Goal: Task Accomplishment & Management: Use online tool/utility

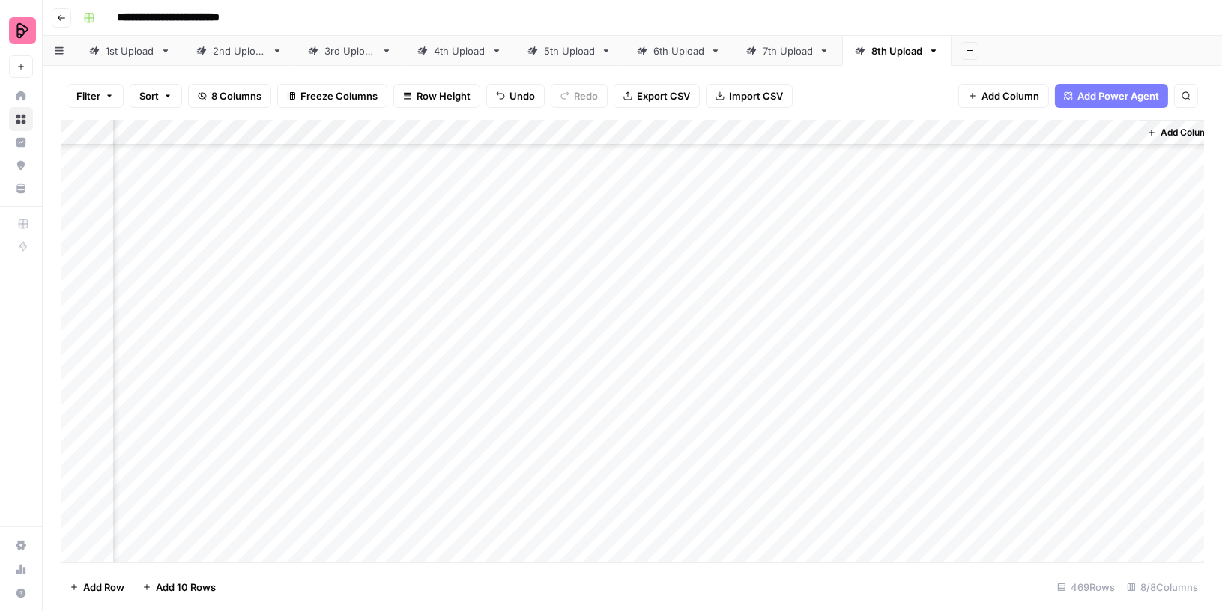
scroll to position [11551, 192]
click at [873, 420] on div "Add Column" at bounding box center [632, 341] width 1143 height 443
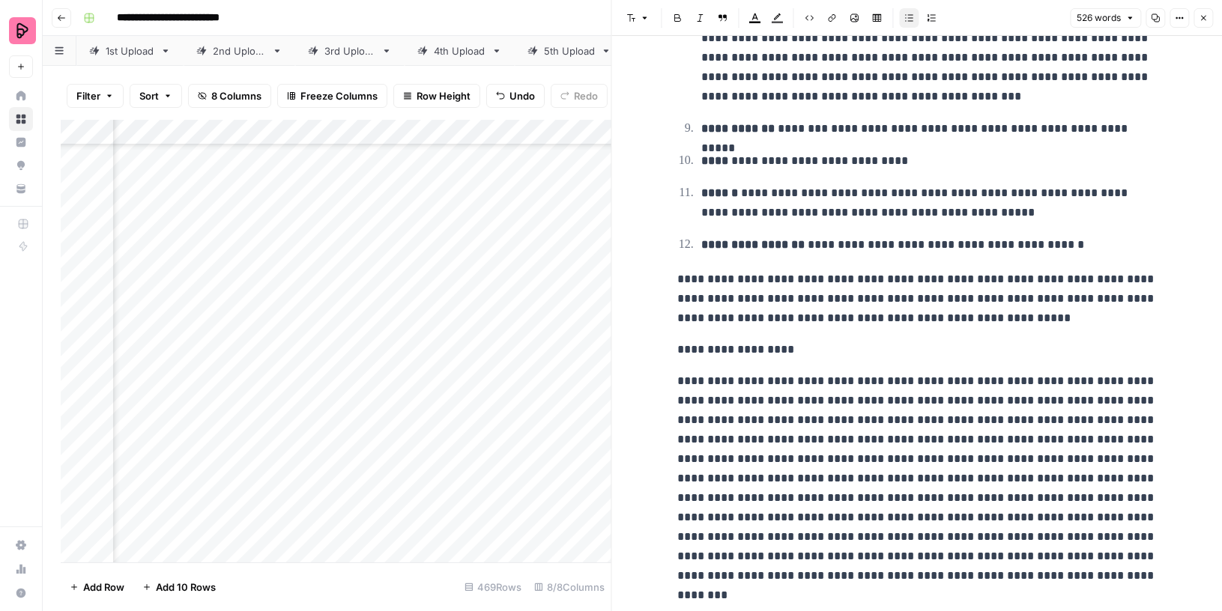
scroll to position [993, 0]
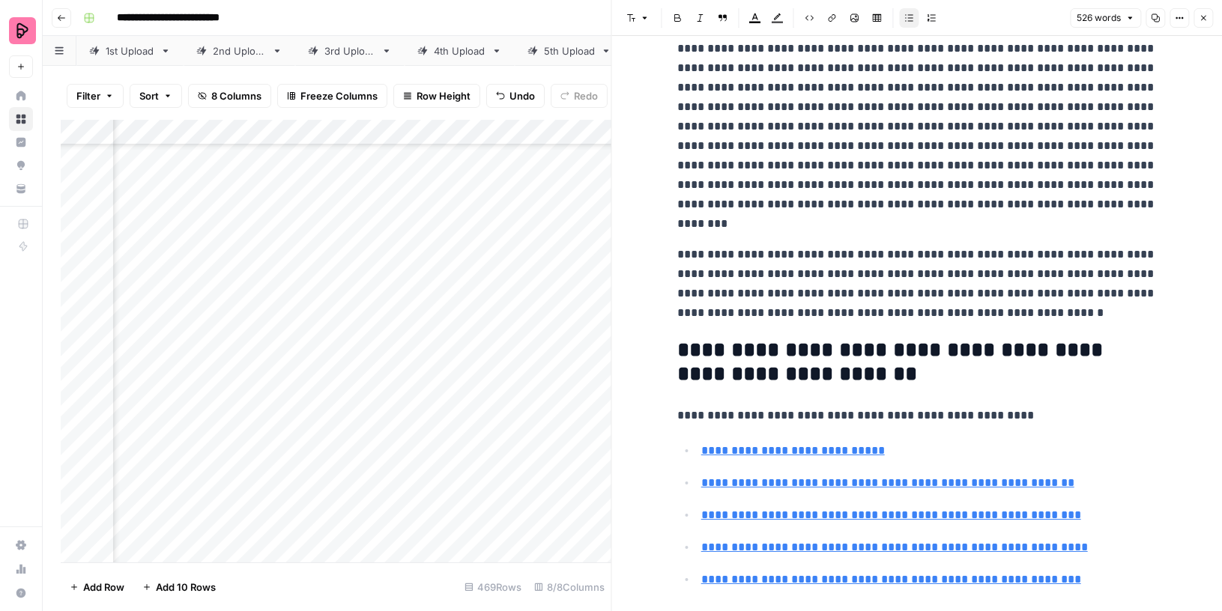
click at [1205, 16] on icon "button" at bounding box center [1203, 17] width 9 height 9
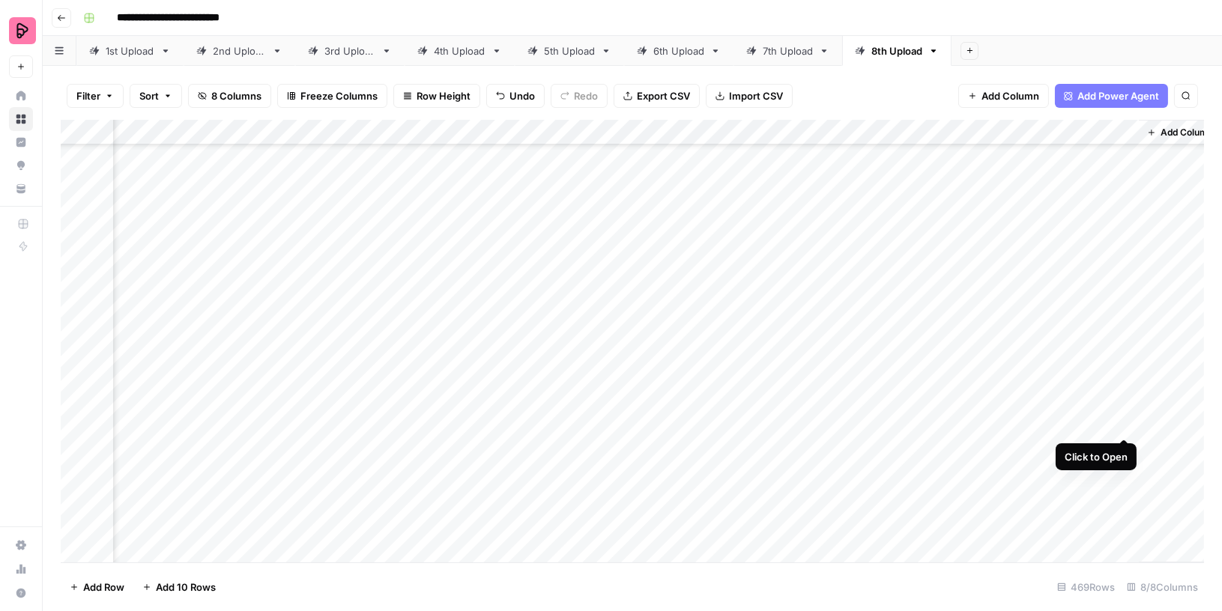
click at [1125, 421] on div "Add Column" at bounding box center [632, 341] width 1143 height 443
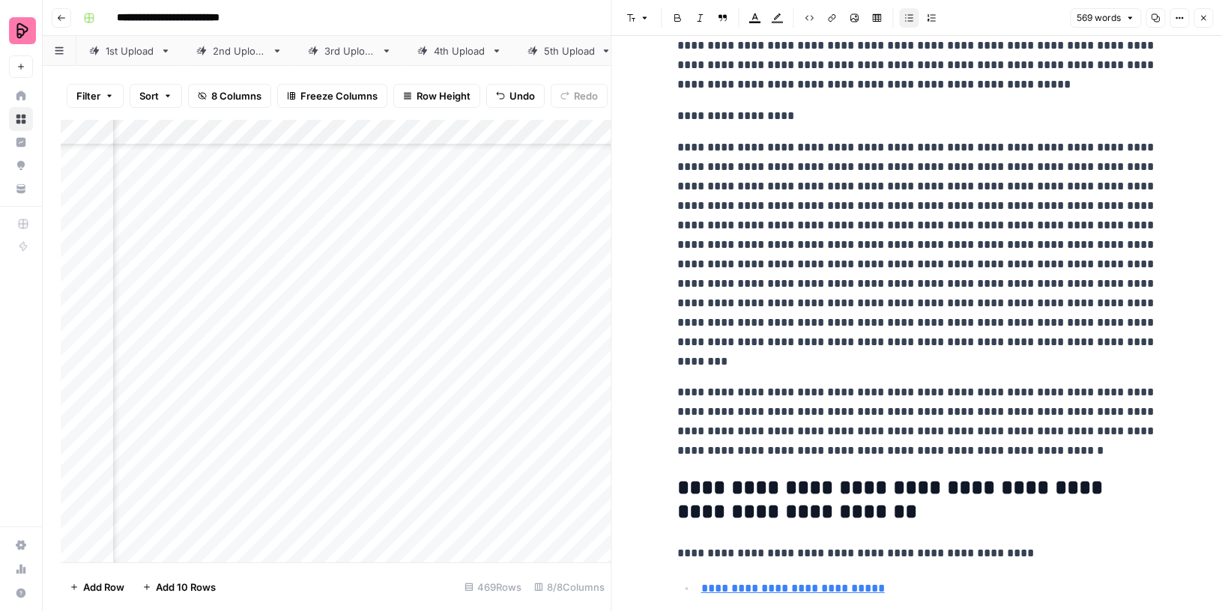
scroll to position [1071, 0]
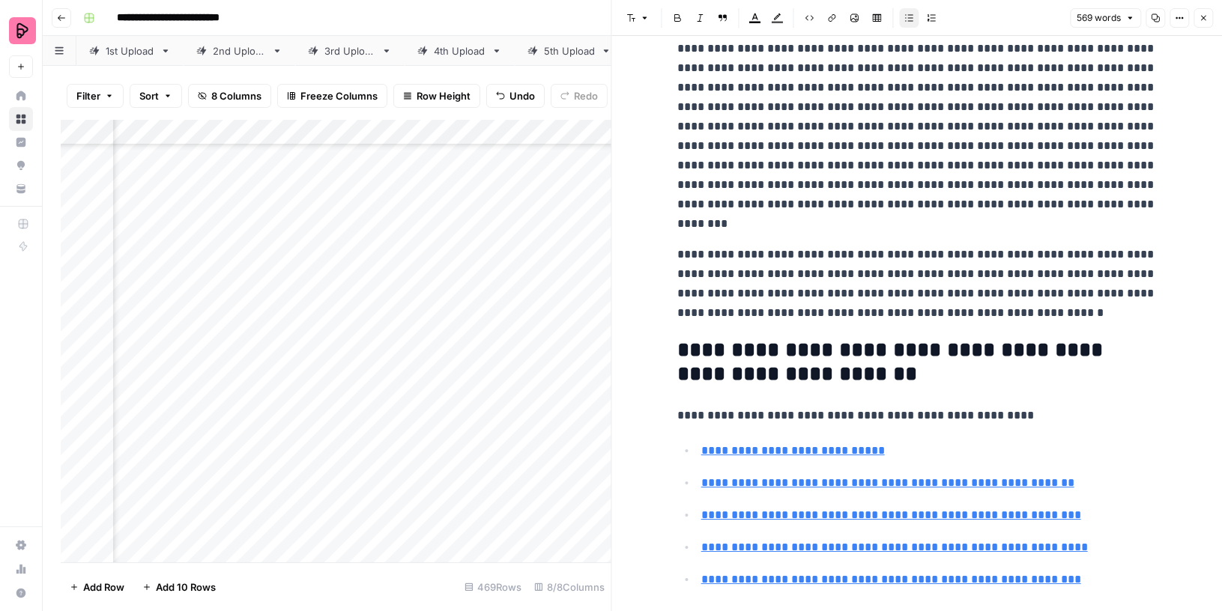
click at [1205, 15] on icon "button" at bounding box center [1203, 17] width 9 height 9
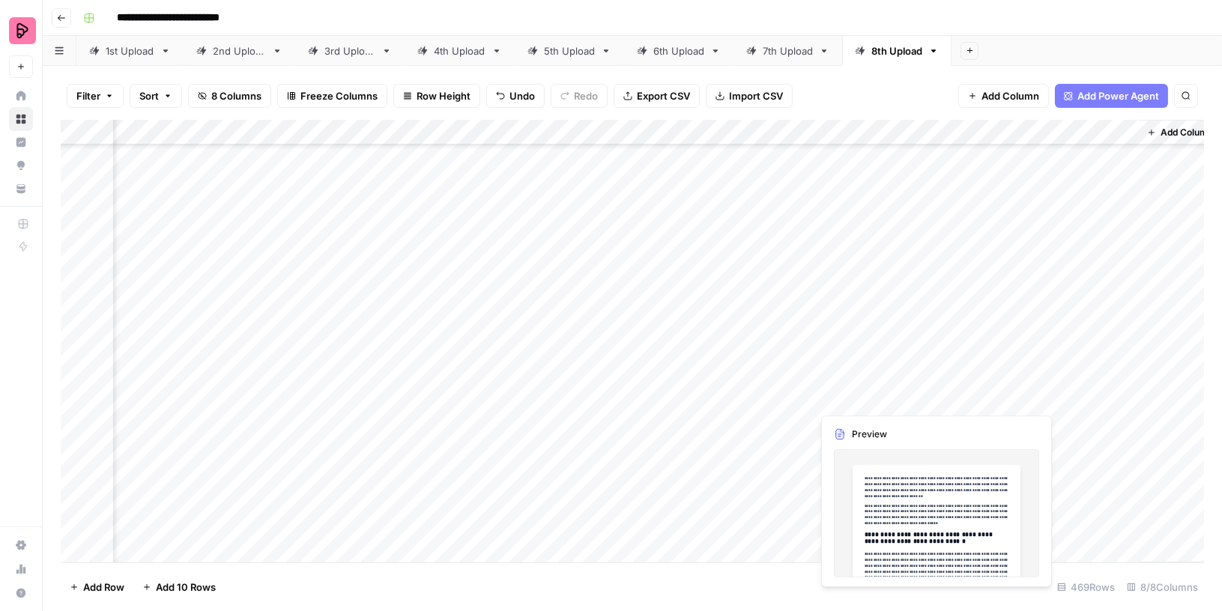
click at [869, 395] on div "Add Column" at bounding box center [632, 341] width 1143 height 443
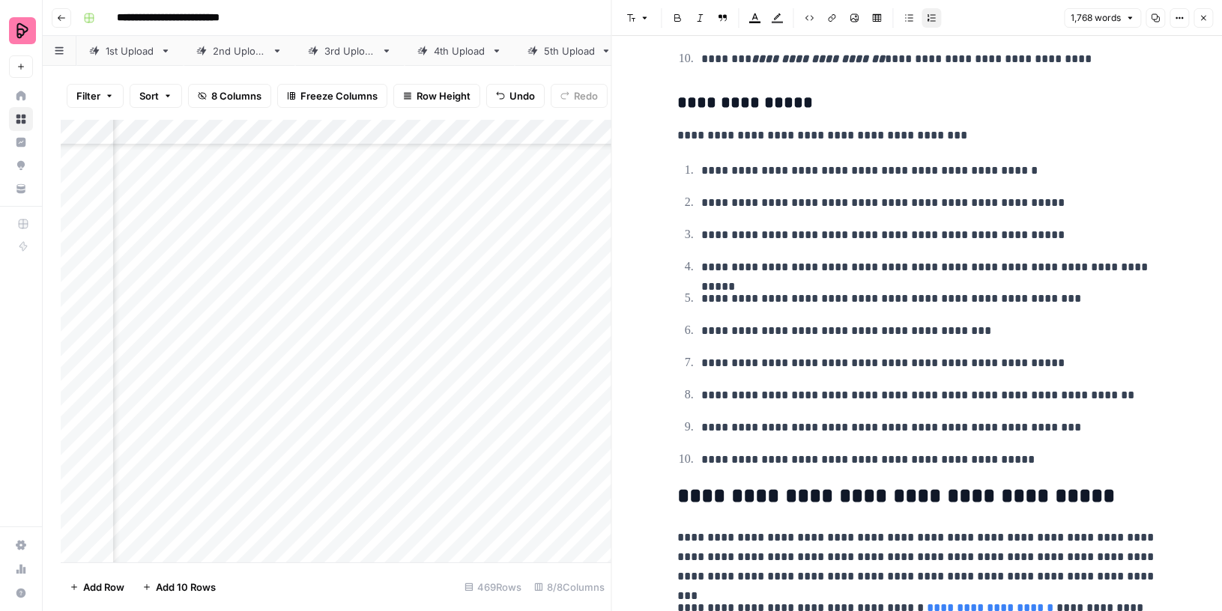
scroll to position [4901, 0]
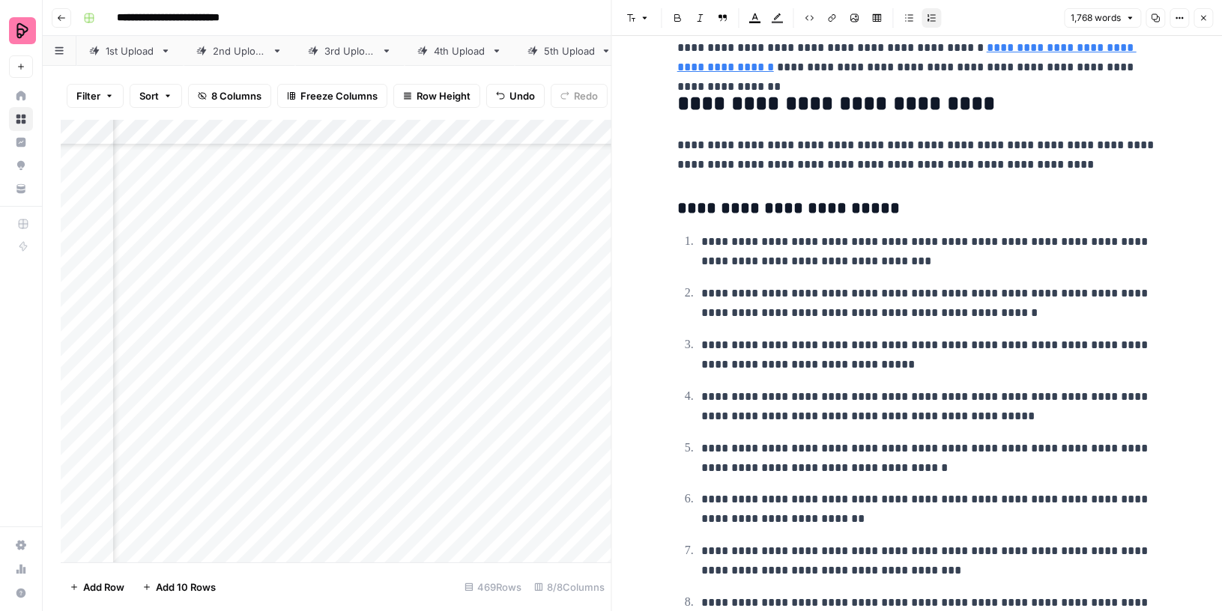
click at [1204, 18] on icon "button" at bounding box center [1203, 18] width 5 height 5
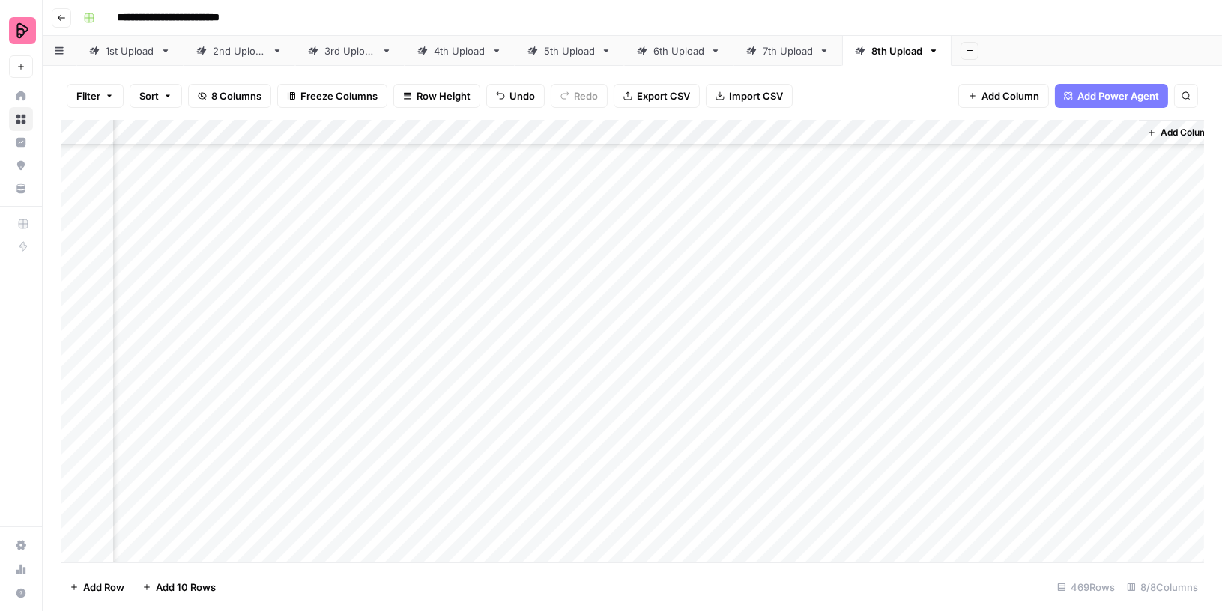
click at [1125, 394] on div "Add Column" at bounding box center [632, 341] width 1143 height 443
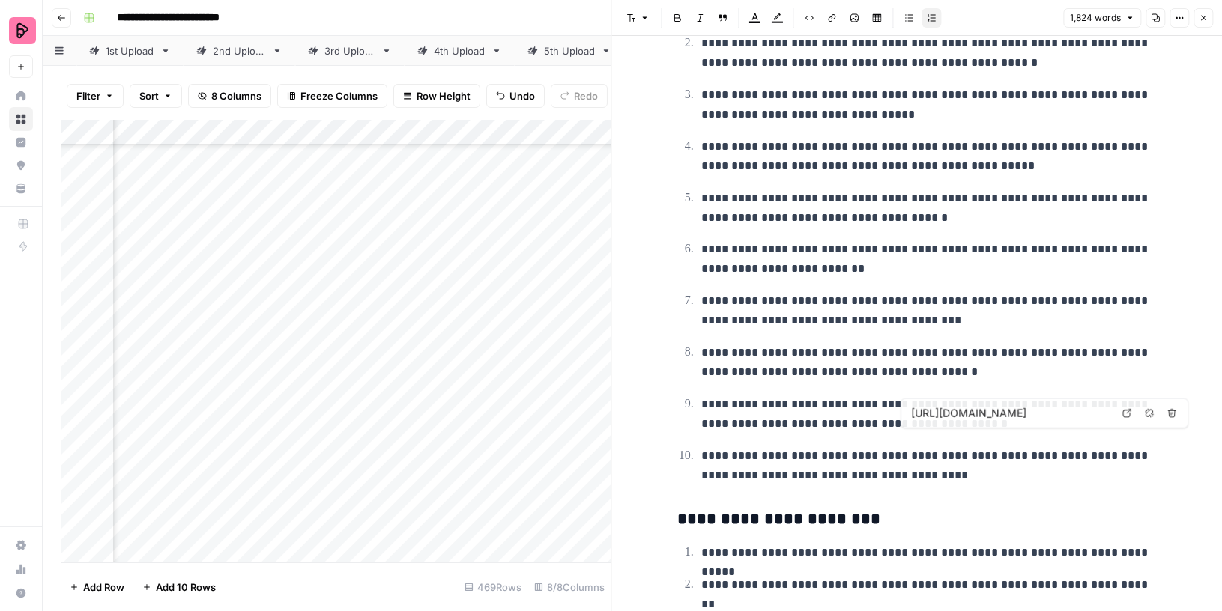
scroll to position [5604, 0]
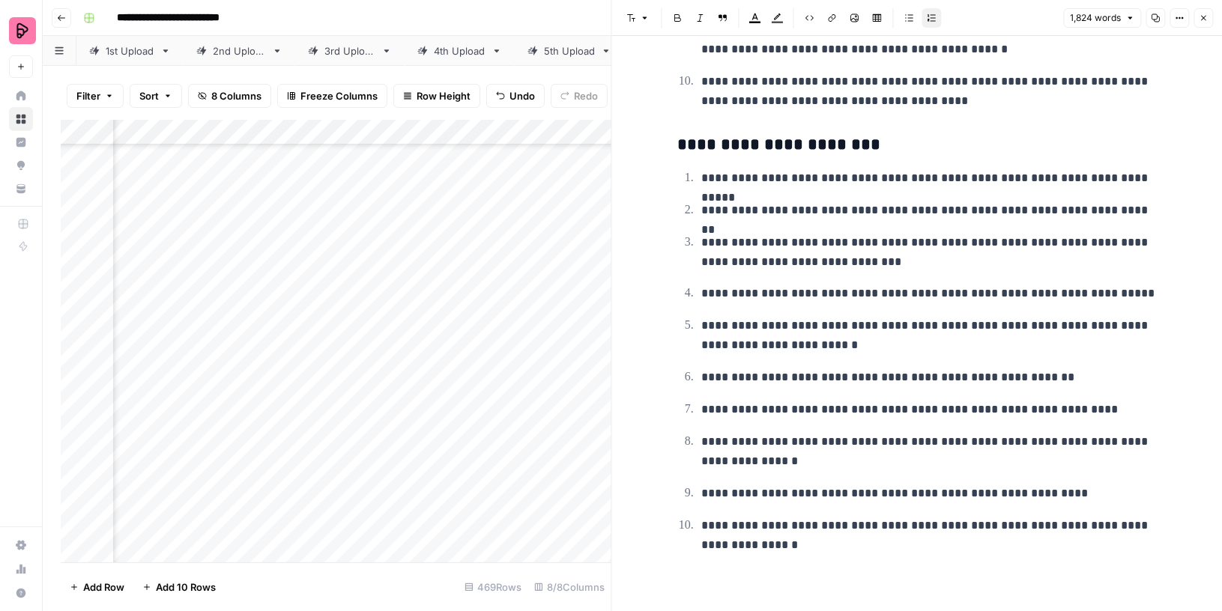
click at [1208, 16] on button "Close" at bounding box center [1202, 17] width 19 height 19
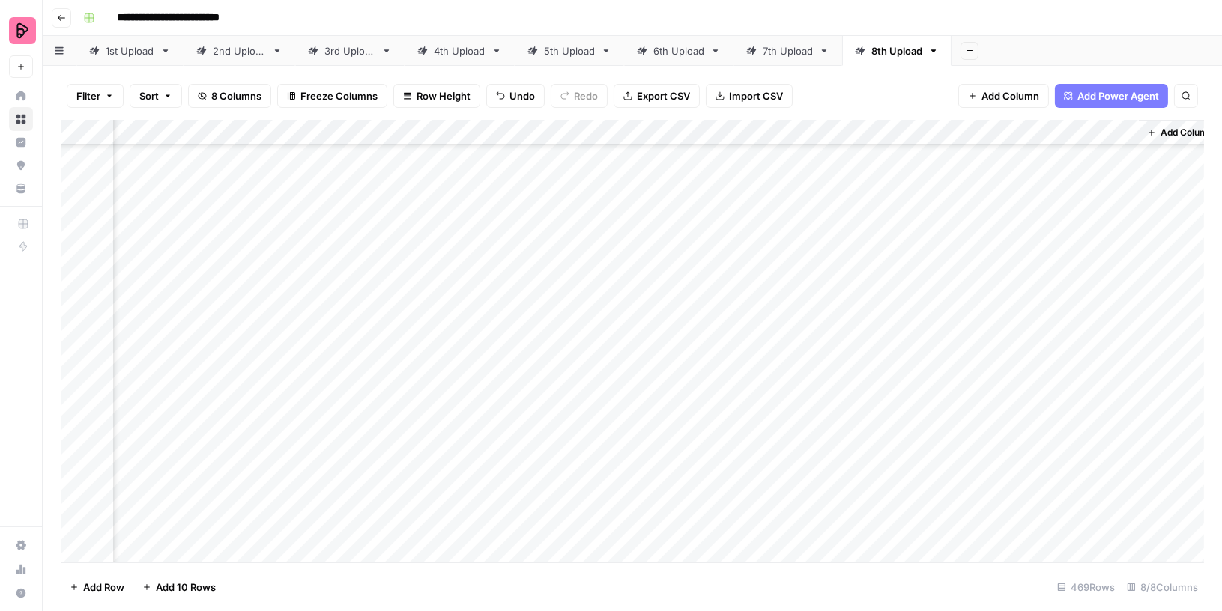
scroll to position [0, 192]
click at [79, 157] on div "Add Column" at bounding box center [632, 341] width 1143 height 443
click at [81, 178] on div "Add Column" at bounding box center [632, 341] width 1143 height 443
click at [81, 204] on div "Add Column" at bounding box center [632, 341] width 1143 height 443
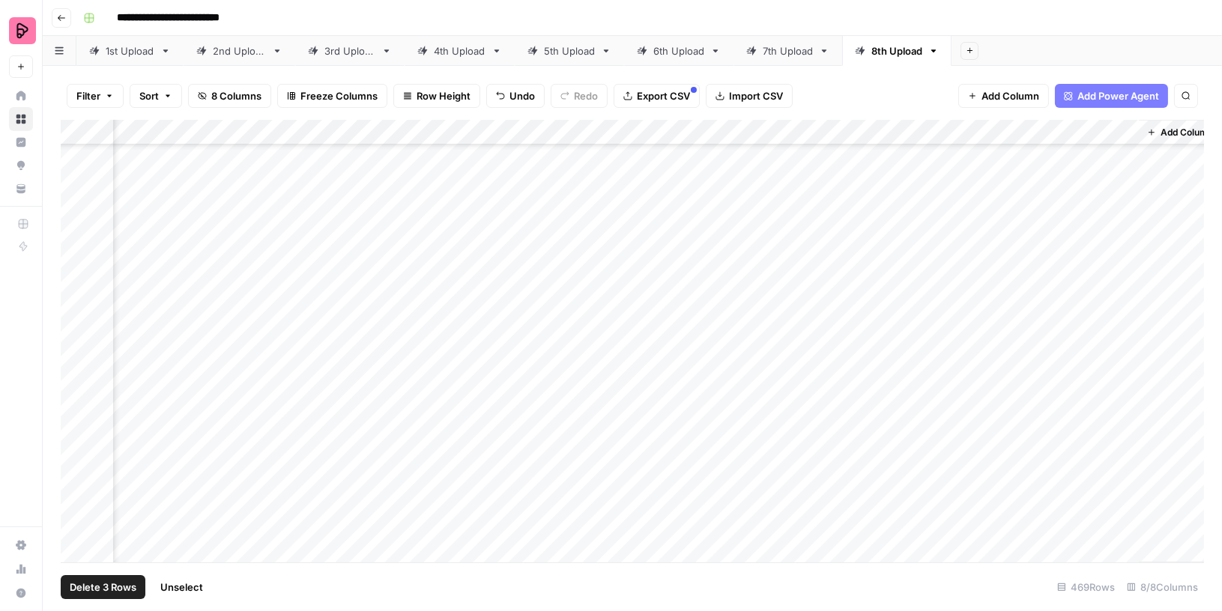
click at [77, 401] on div "Add Column" at bounding box center [632, 341] width 1143 height 443
click at [654, 100] on span "Export CSV" at bounding box center [663, 95] width 53 height 15
click at [665, 93] on span "Export CSV" at bounding box center [663, 95] width 53 height 15
